Goal: Check status: Check status

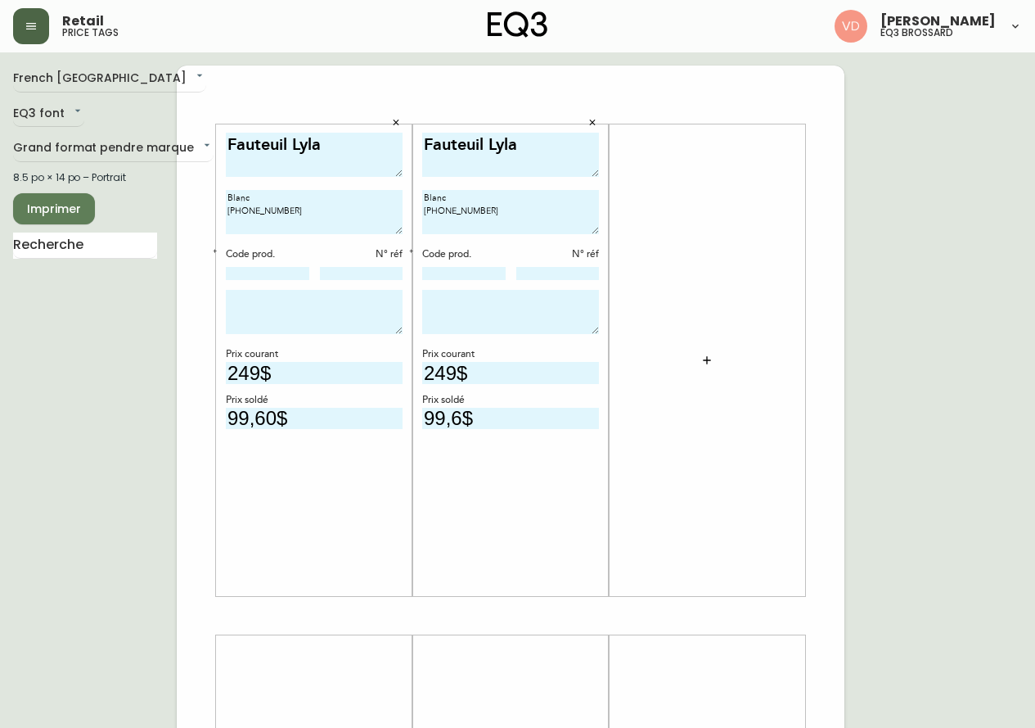
click at [34, 20] on icon "button" at bounding box center [31, 26] width 13 height 13
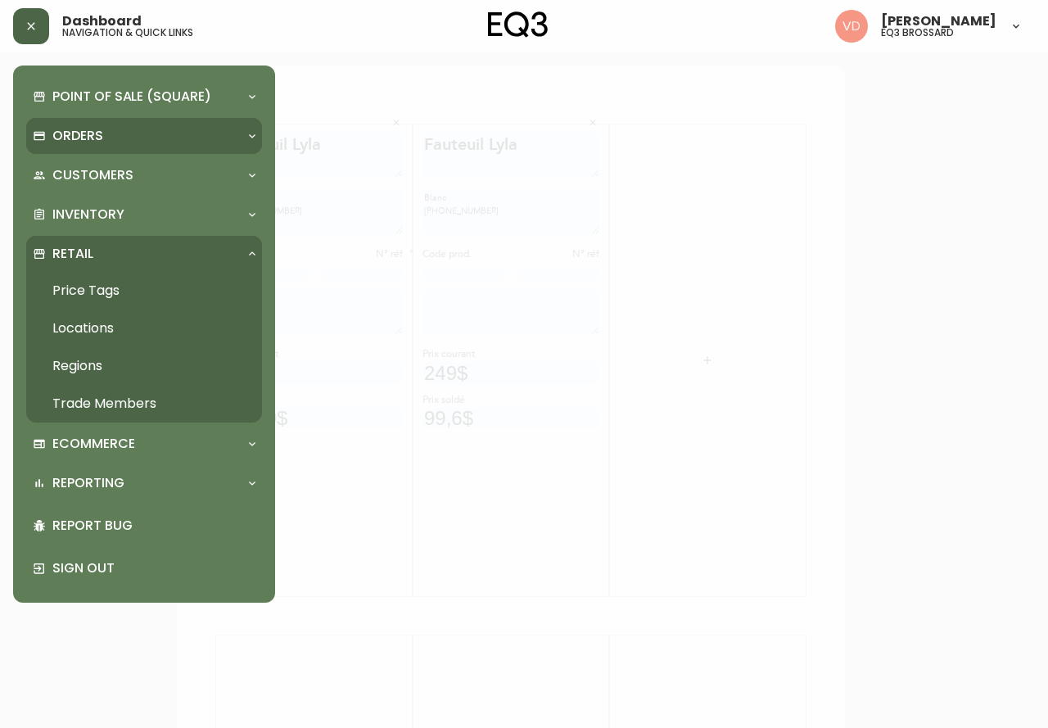
click at [134, 142] on div "Orders" at bounding box center [136, 136] width 206 height 18
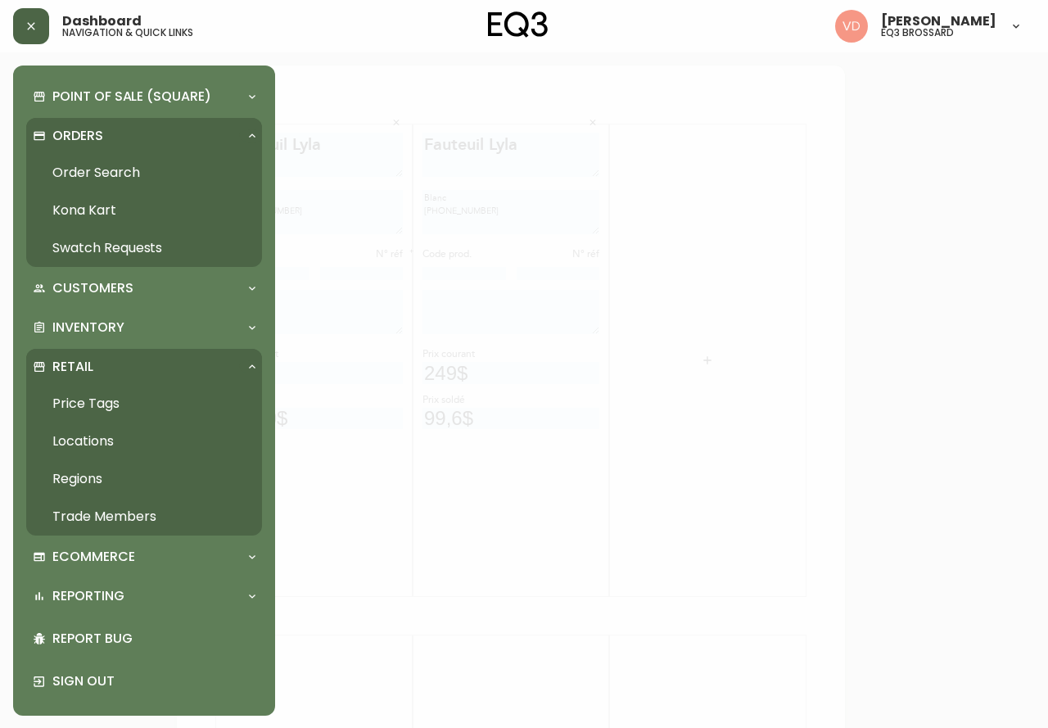
click at [128, 174] on link "Order Search" at bounding box center [144, 173] width 236 height 38
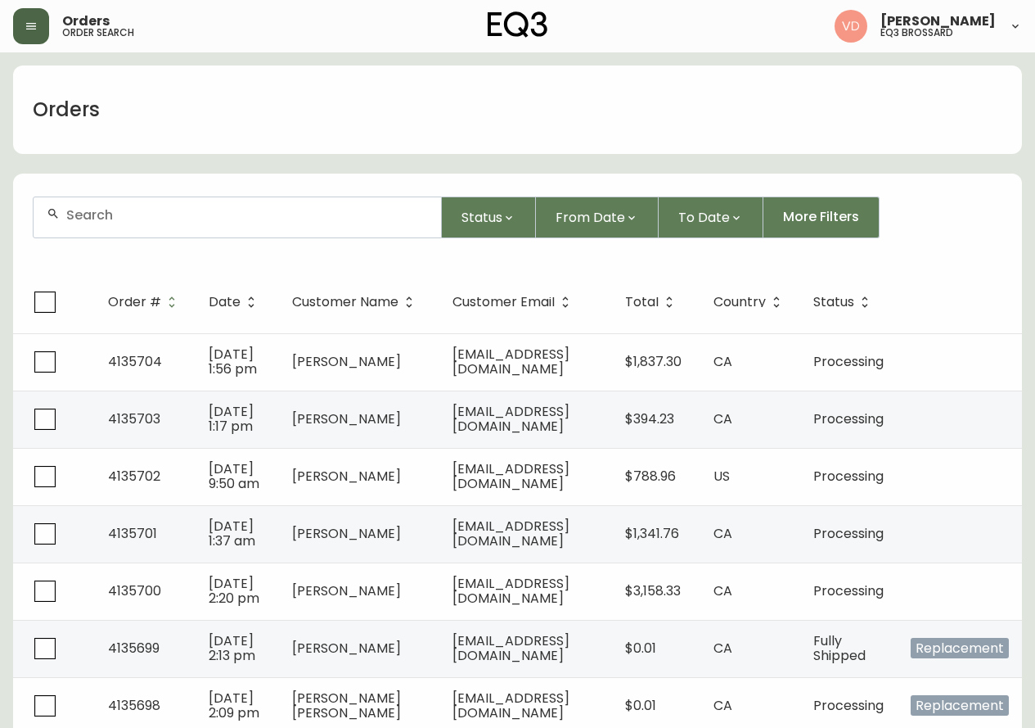
click at [264, 227] on div at bounding box center [238, 217] width 408 height 40
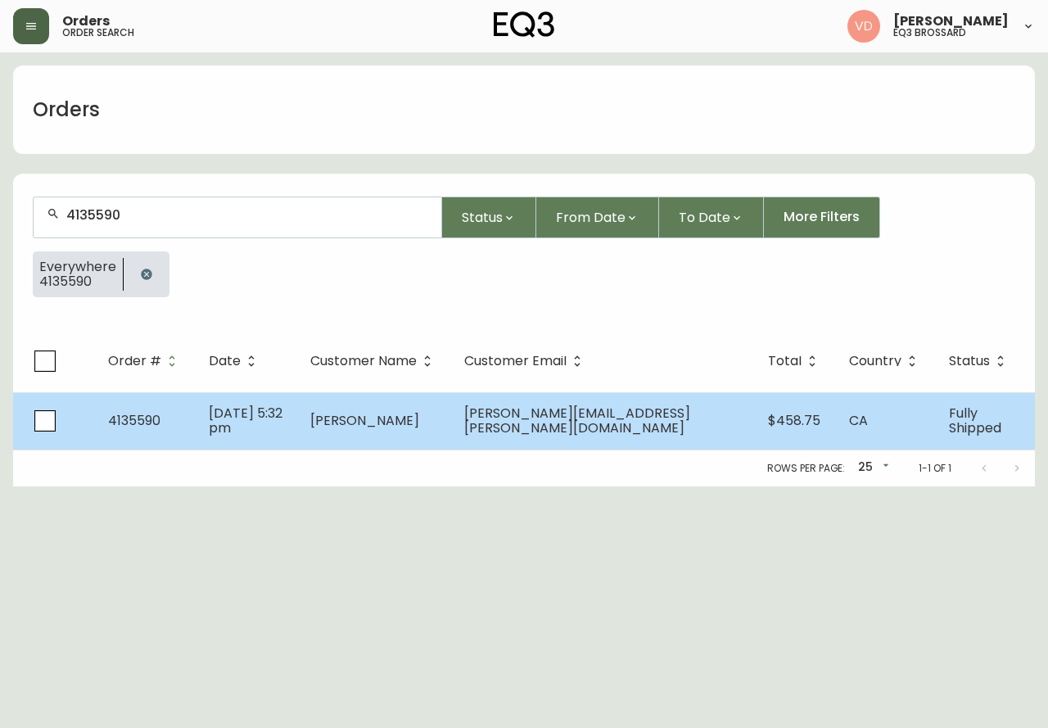
type input "4135590"
click at [139, 419] on span "4135590" at bounding box center [134, 420] width 52 height 19
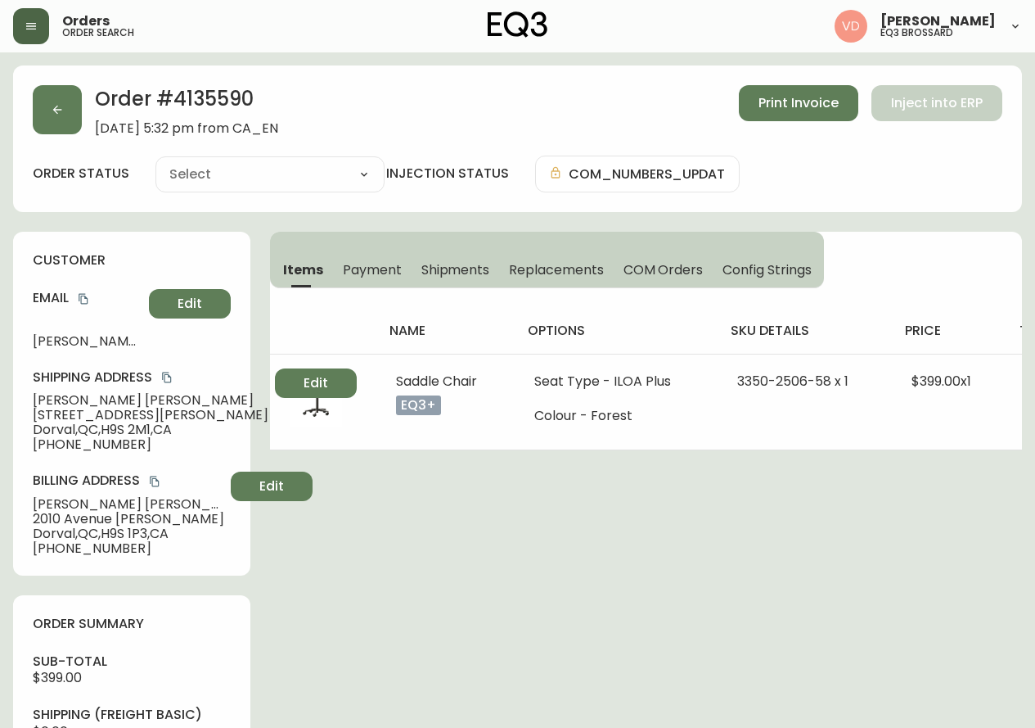
type input "Fully Shipped"
select select "FULLY_SHIPPED"
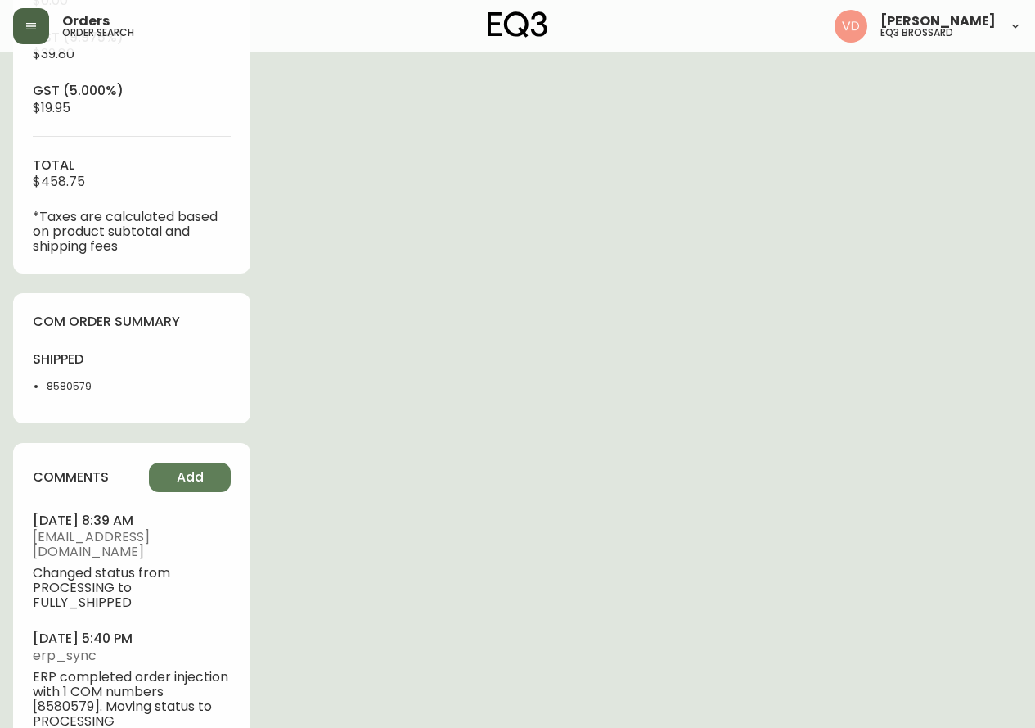
scroll to position [737, 0]
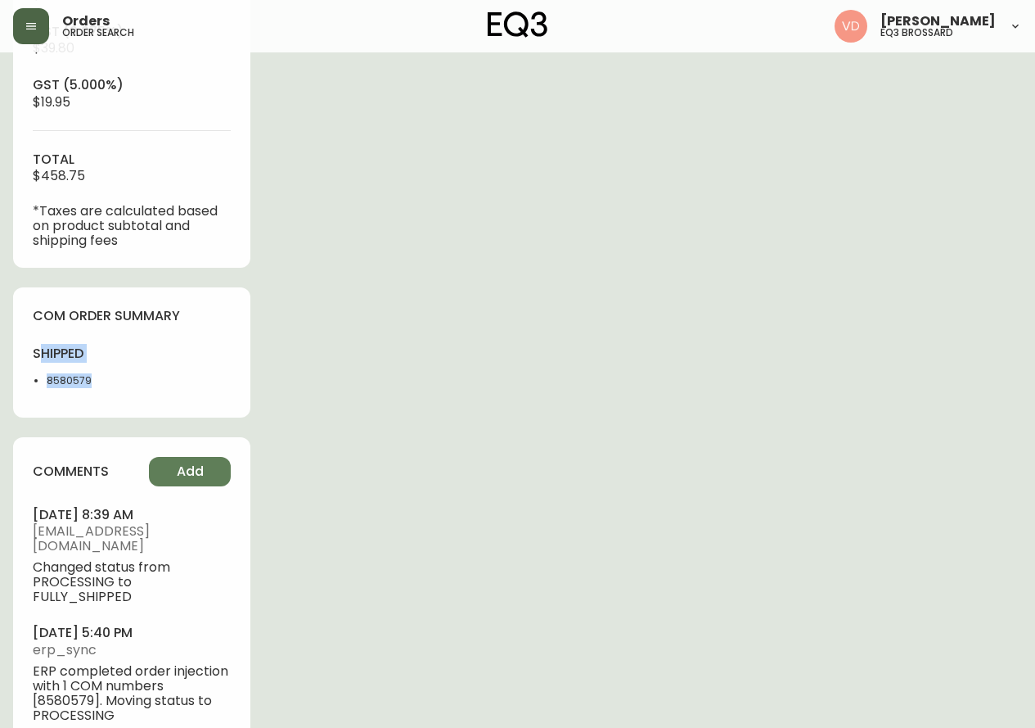
drag, startPoint x: 100, startPoint y: 417, endPoint x: 43, endPoint y: 378, distance: 69.0
click at [43, 378] on div "com order summary shipped 8580579" at bounding box center [131, 352] width 237 height 130
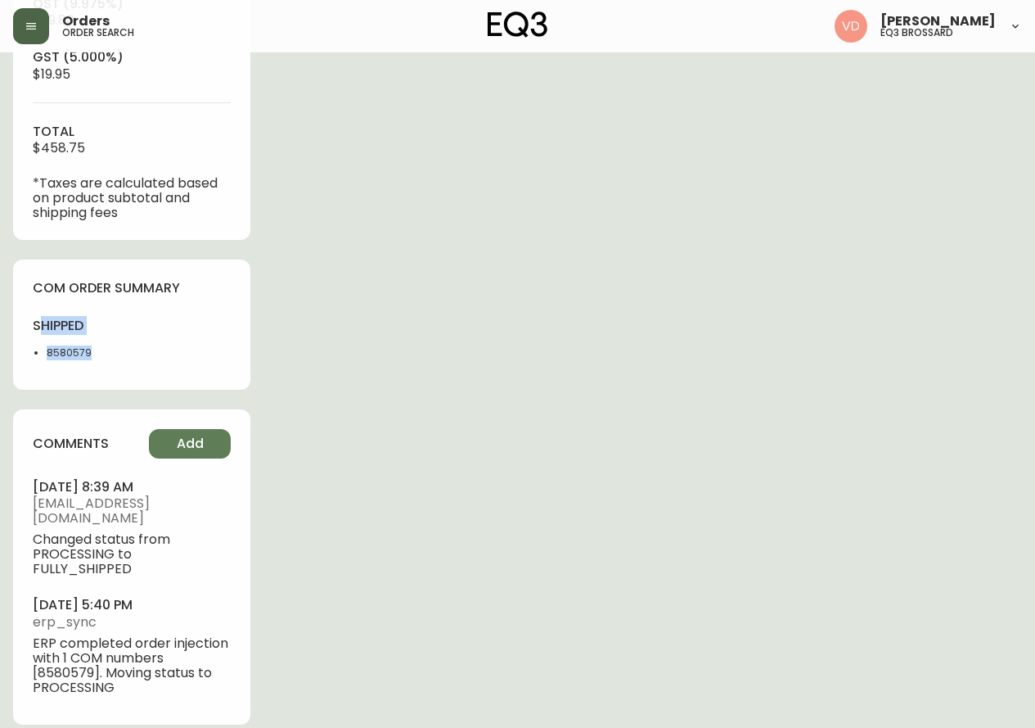
scroll to position [806, 0]
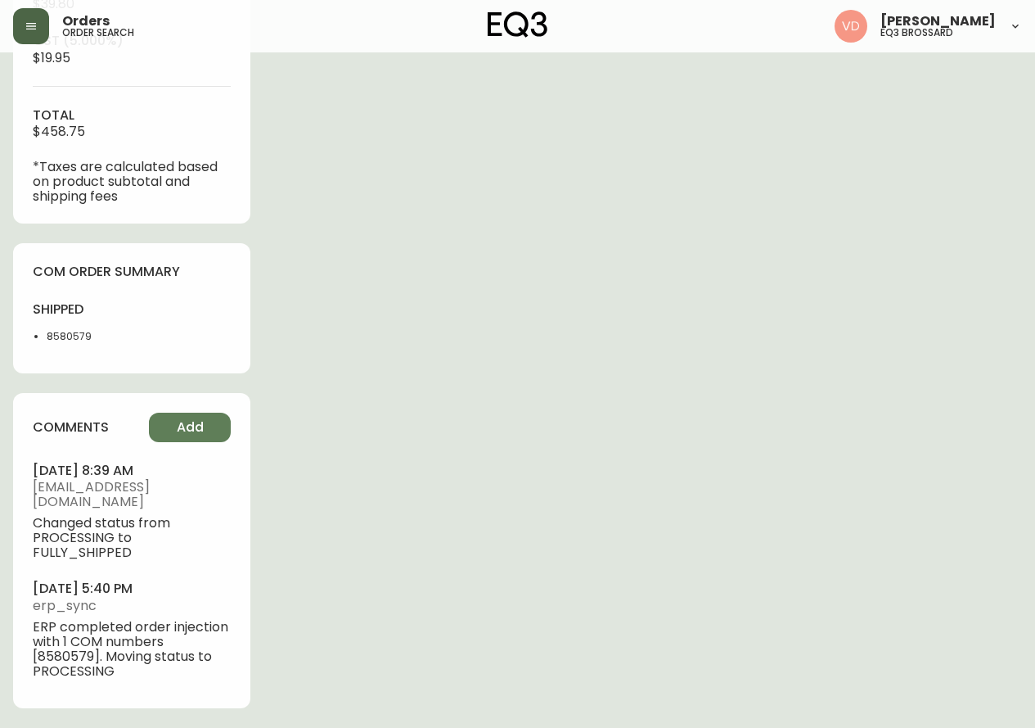
click at [34, 318] on h4 "shipped" at bounding box center [77, 309] width 89 height 18
drag, startPoint x: 30, startPoint y: 318, endPoint x: 109, endPoint y: 342, distance: 82.1
click at [109, 342] on div "com order summary shipped 8580579" at bounding box center [131, 308] width 237 height 130
click at [126, 346] on div "shipped 8580579" at bounding box center [132, 326] width 198 height 52
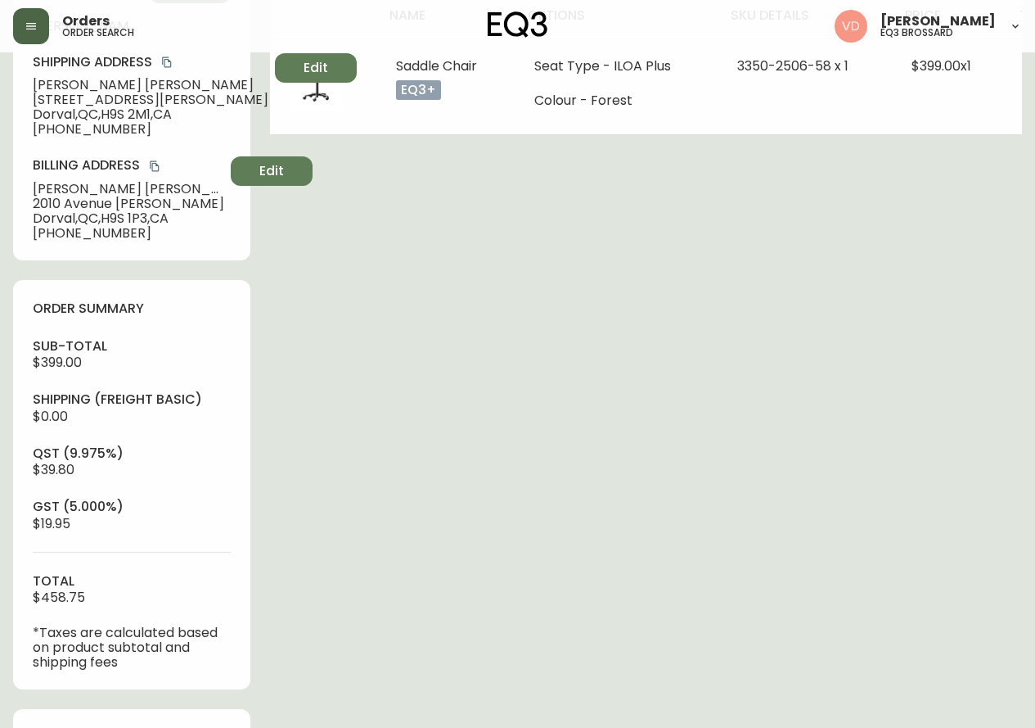
scroll to position [0, 0]
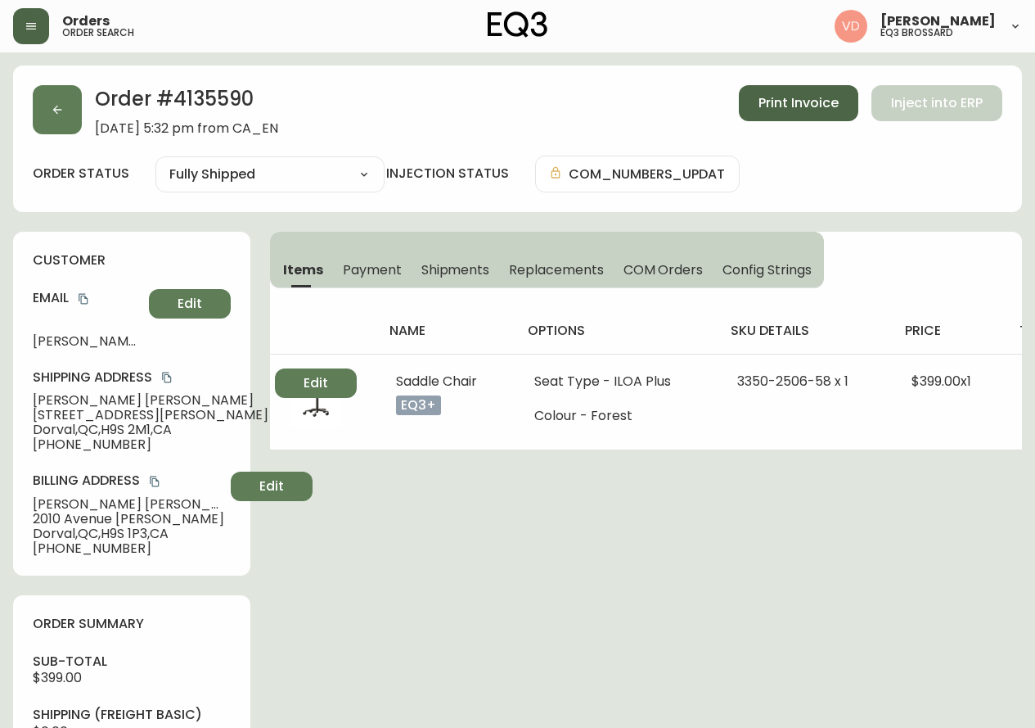
click at [797, 94] on span "Print Invoice" at bounding box center [799, 103] width 80 height 18
click at [802, 102] on span "Print Invoice" at bounding box center [799, 103] width 80 height 18
